Goal: Find specific fact: Find specific fact

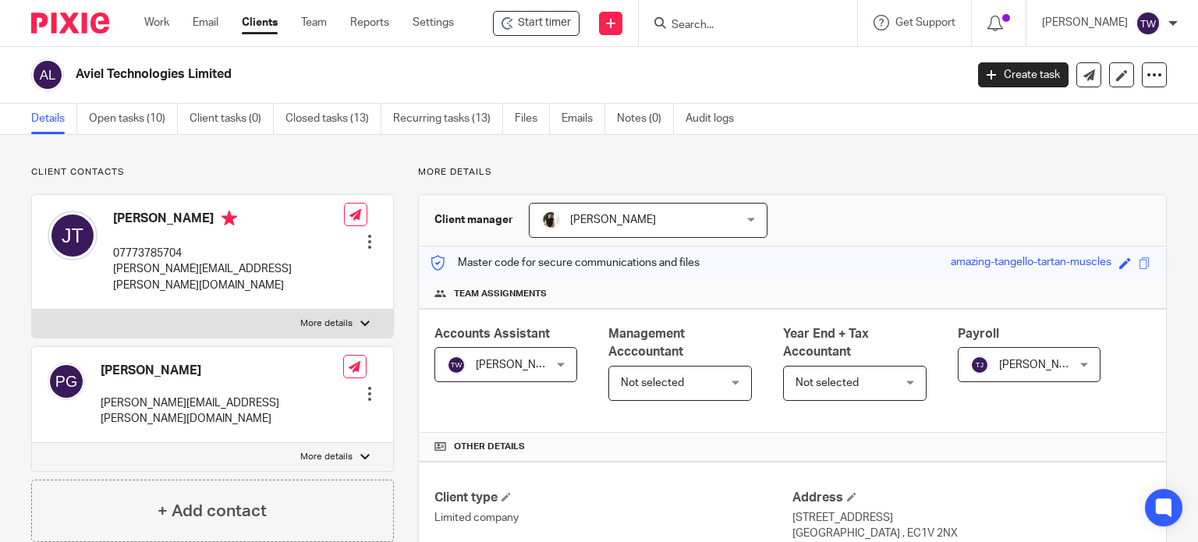
click at [714, 27] on input "Search" at bounding box center [740, 26] width 140 height 14
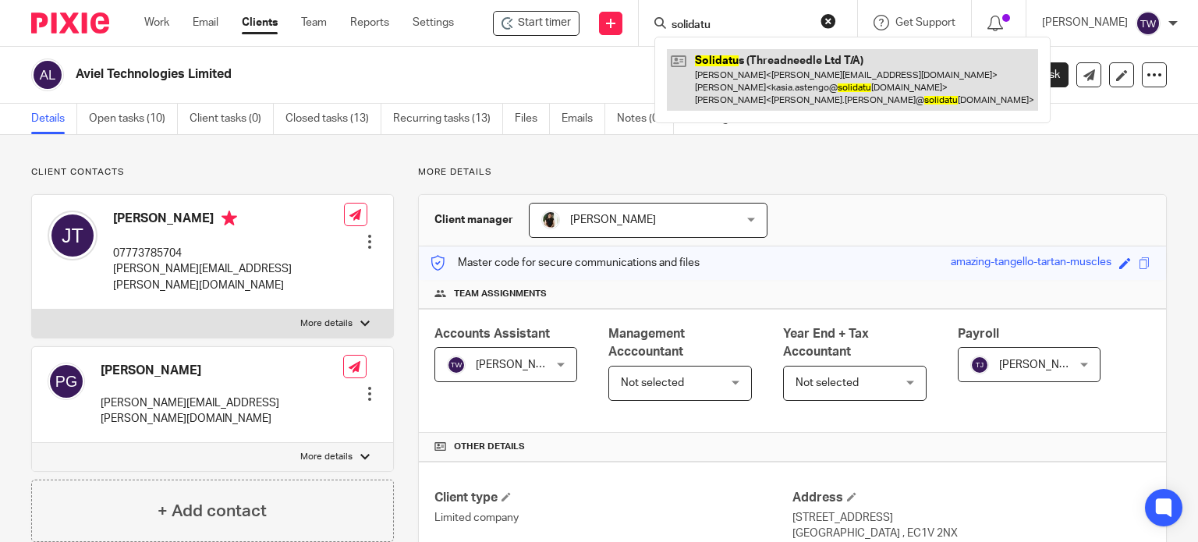
type input "solidatu"
click at [739, 83] on link at bounding box center [852, 80] width 371 height 62
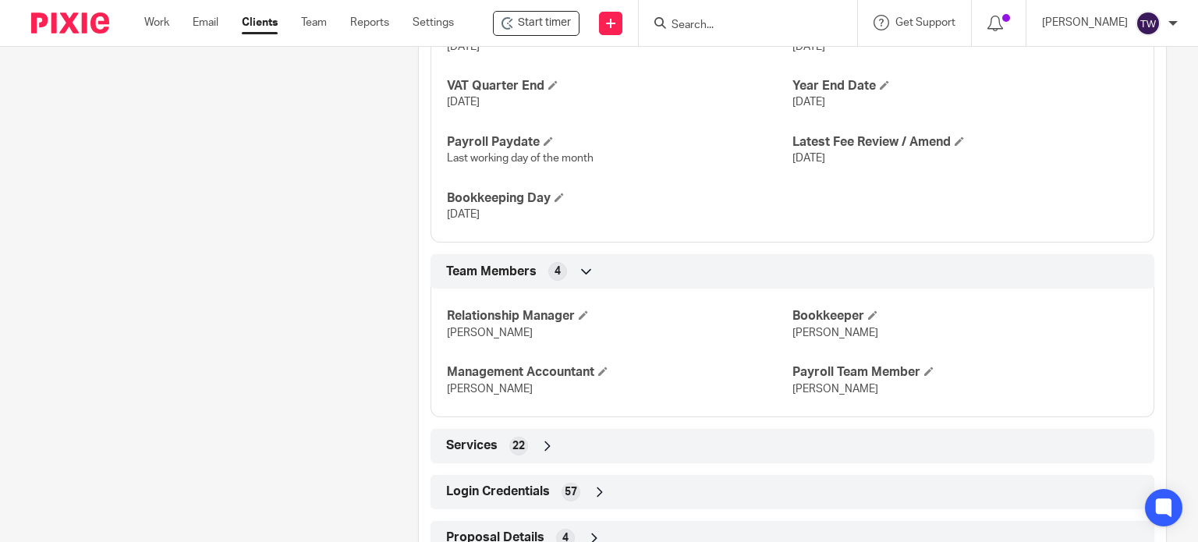
scroll to position [1082, 0]
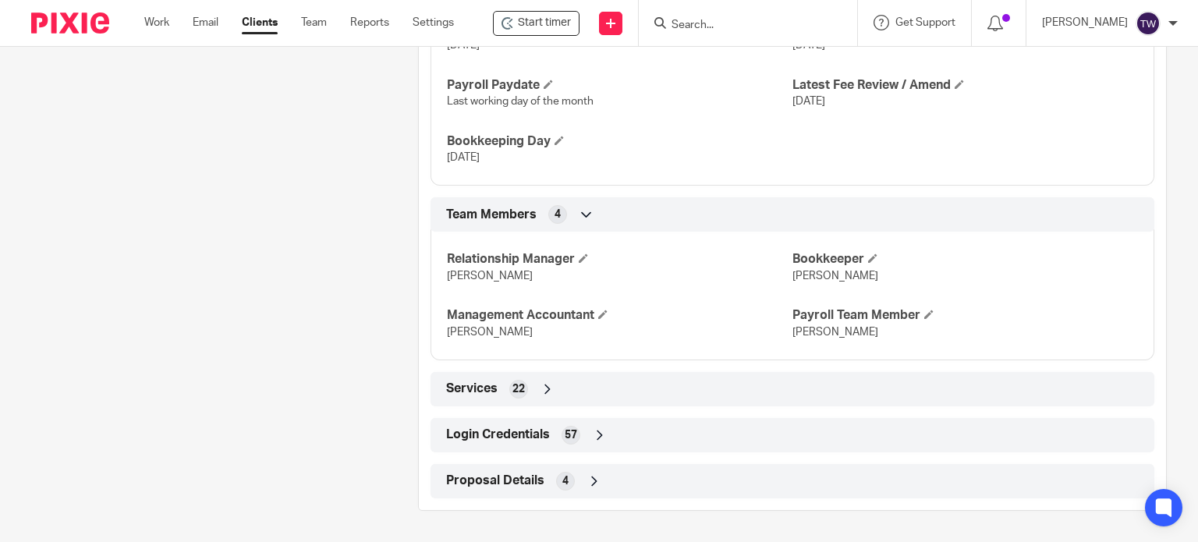
click at [544, 443] on span "Login Credentials" at bounding box center [498, 435] width 104 height 16
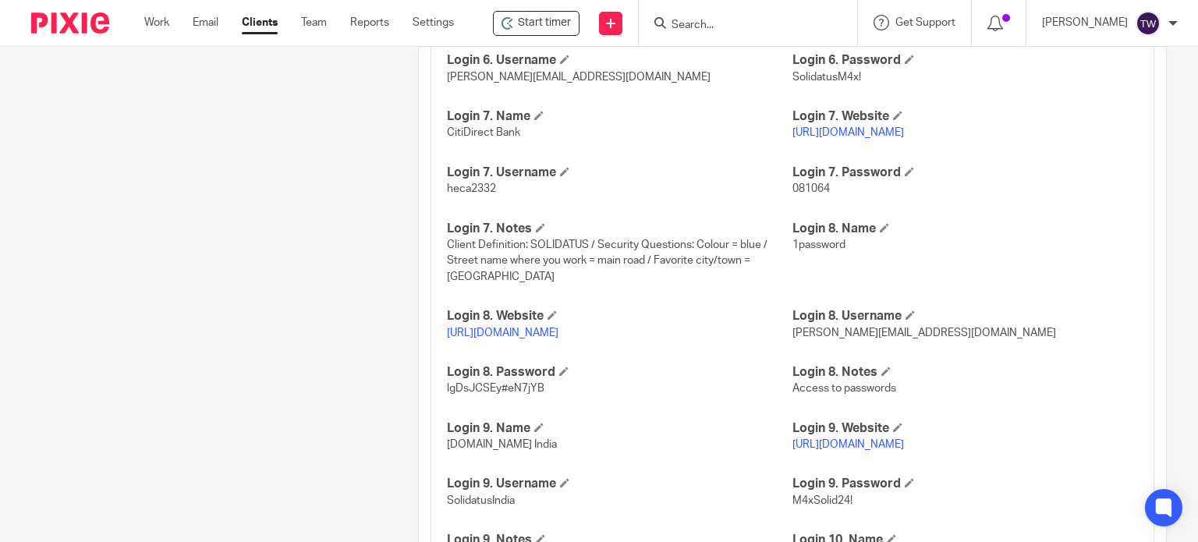
scroll to position [2408, 0]
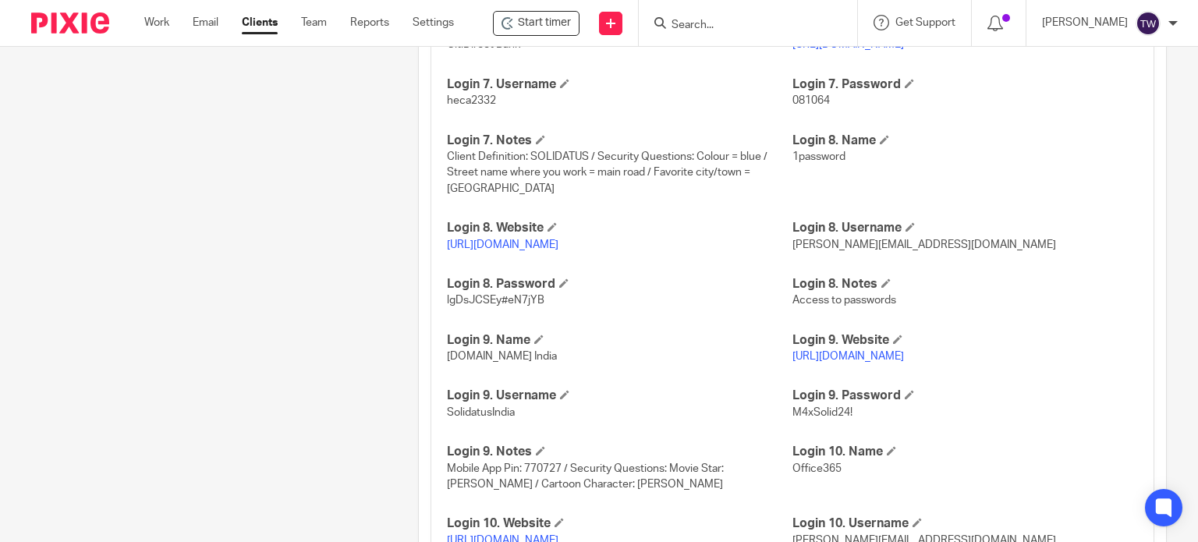
click at [820, 362] on link "https://www.hsbcnet.com/" at bounding box center [848, 356] width 112 height 11
drag, startPoint x: 511, startPoint y: 459, endPoint x: 437, endPoint y: 470, distance: 74.8
copy span "SolidatusIndia"
click at [526, 27] on span "Start timer" at bounding box center [544, 23] width 53 height 16
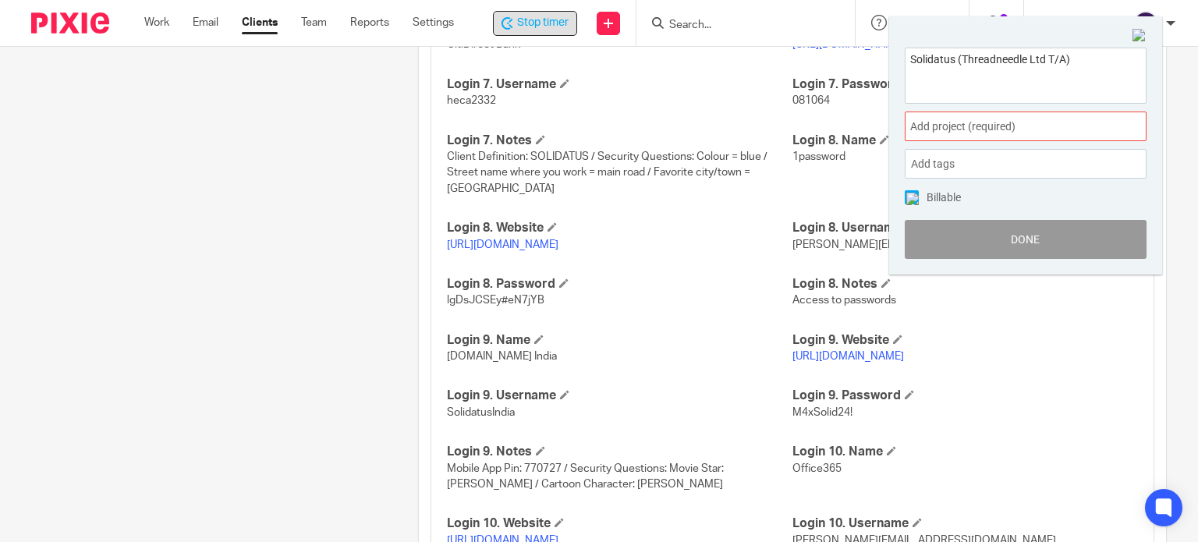
click at [933, 119] on span "Add project (required) :" at bounding box center [1008, 127] width 197 height 16
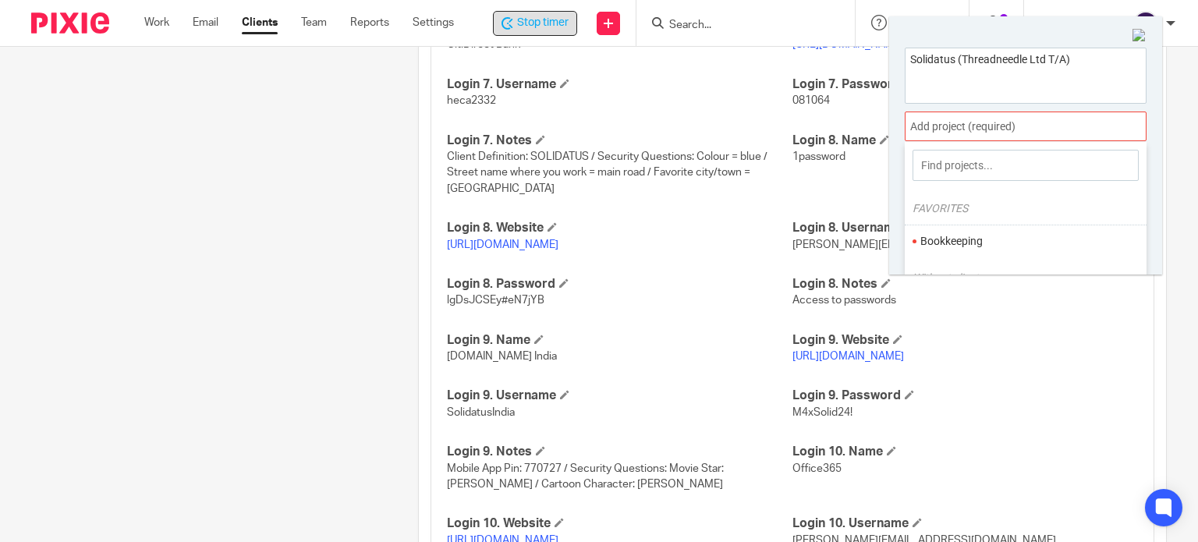
click at [960, 221] on div "FAVORITES Bookkeeping" at bounding box center [1026, 228] width 242 height 62
click at [956, 244] on li "Bookkeeping" at bounding box center [1022, 241] width 204 height 16
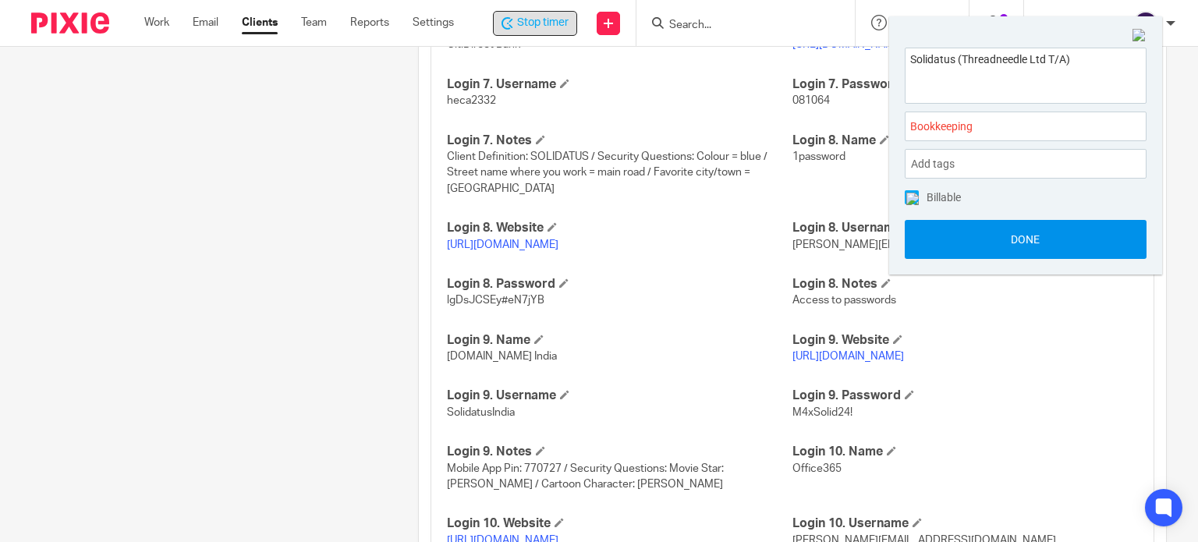
click at [962, 244] on button "Done" at bounding box center [1026, 239] width 242 height 39
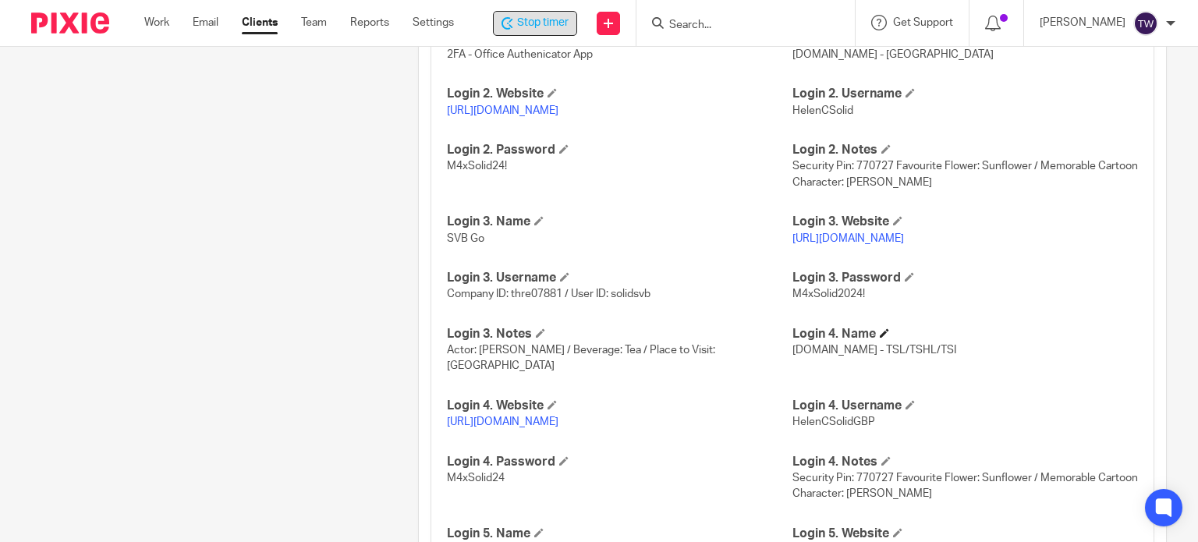
scroll to position [1706, 0]
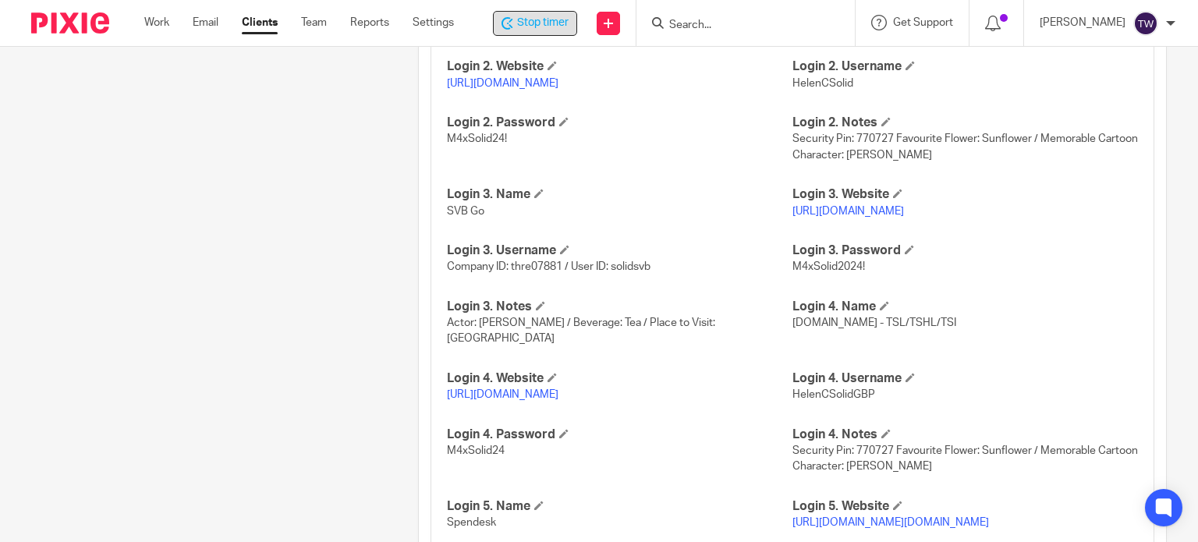
click at [540, 394] on link "https://www.hsbcnet.com/" at bounding box center [503, 394] width 112 height 11
drag, startPoint x: 869, startPoint y: 394, endPoint x: 784, endPoint y: 405, distance: 85.7
copy span "HelenCSolidGBP"
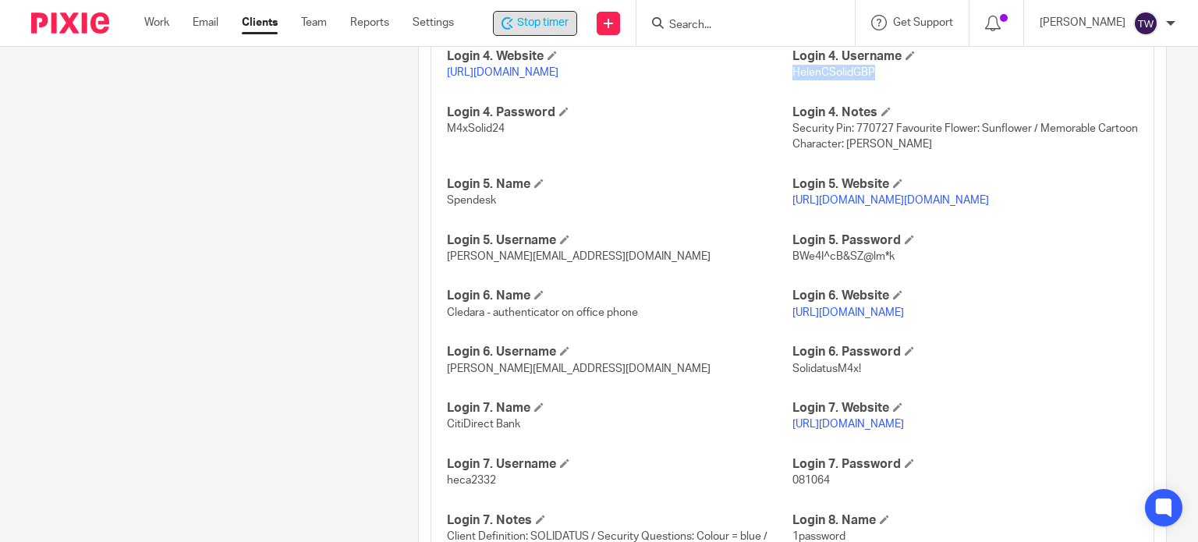
scroll to position [2018, 0]
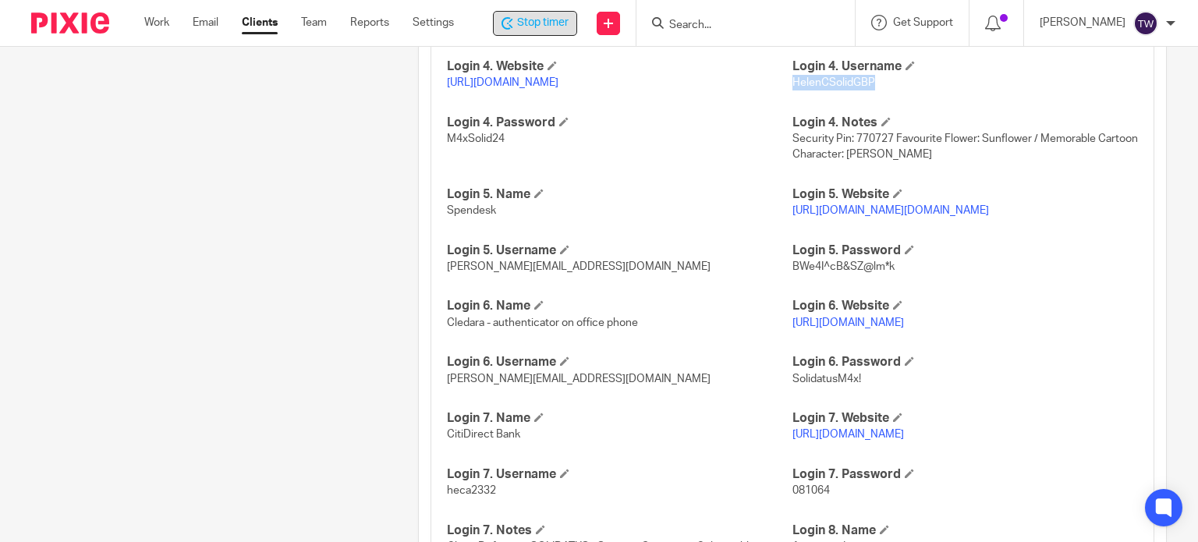
click at [554, 24] on span "Stop timer" at bounding box center [542, 23] width 51 height 16
